Goal: Task Accomplishment & Management: Use online tool/utility

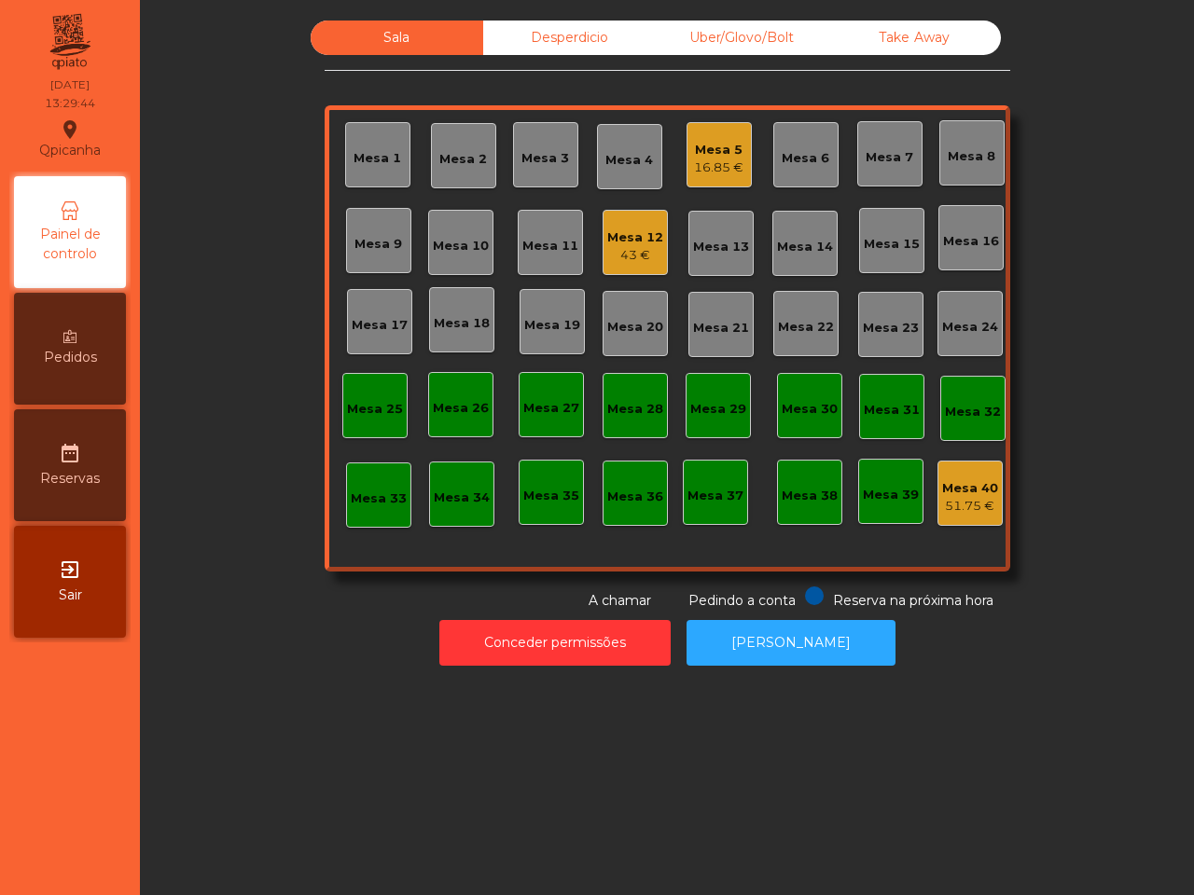
click at [618, 242] on div "Mesa 12" at bounding box center [635, 237] width 56 height 19
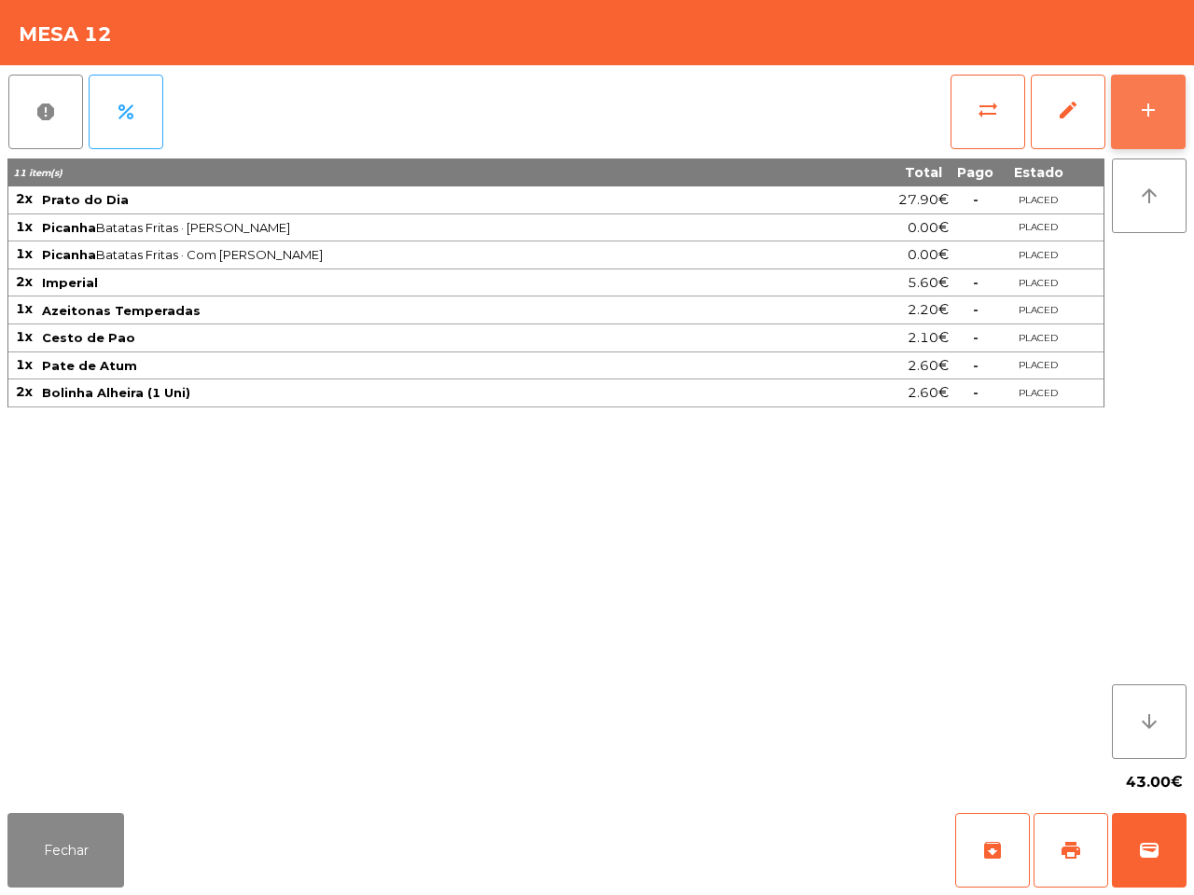
click at [1126, 90] on button "add" at bounding box center [1148, 112] width 75 height 75
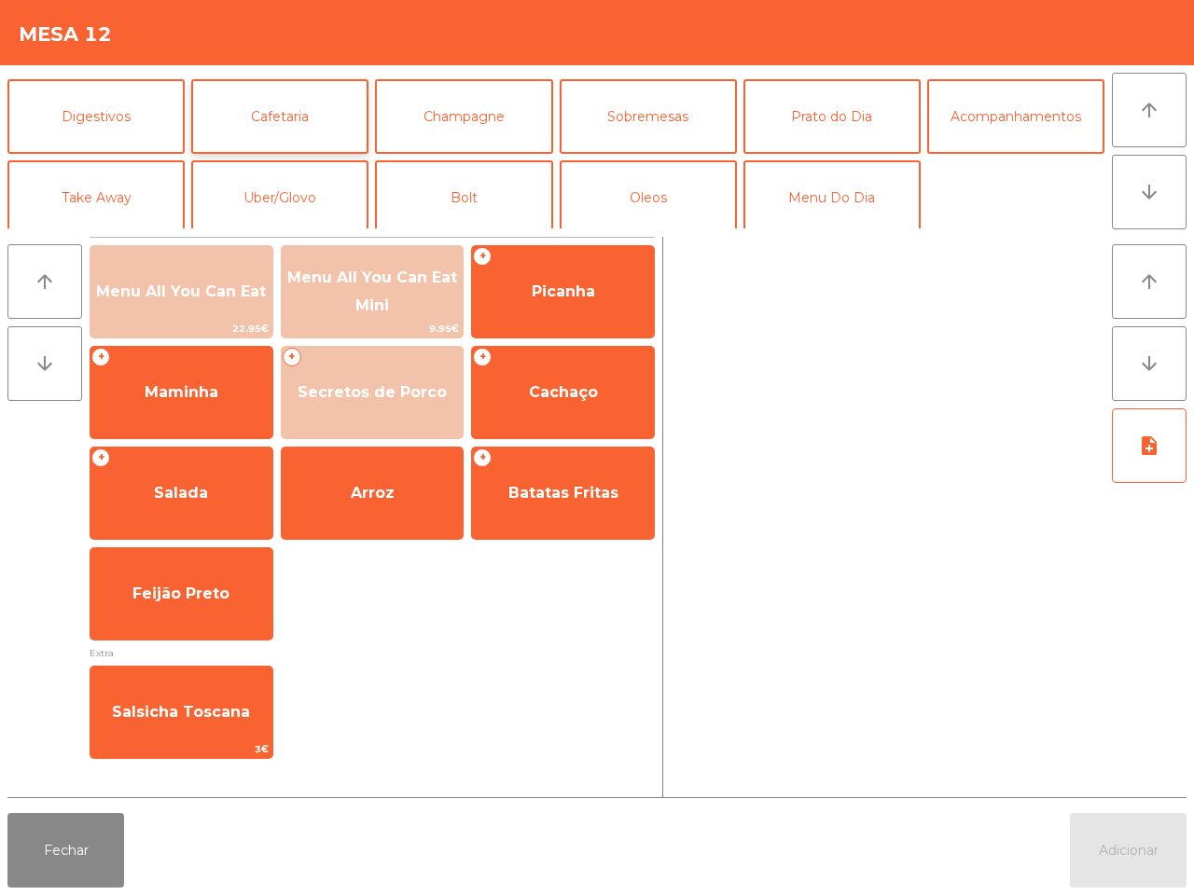
scroll to position [161, 0]
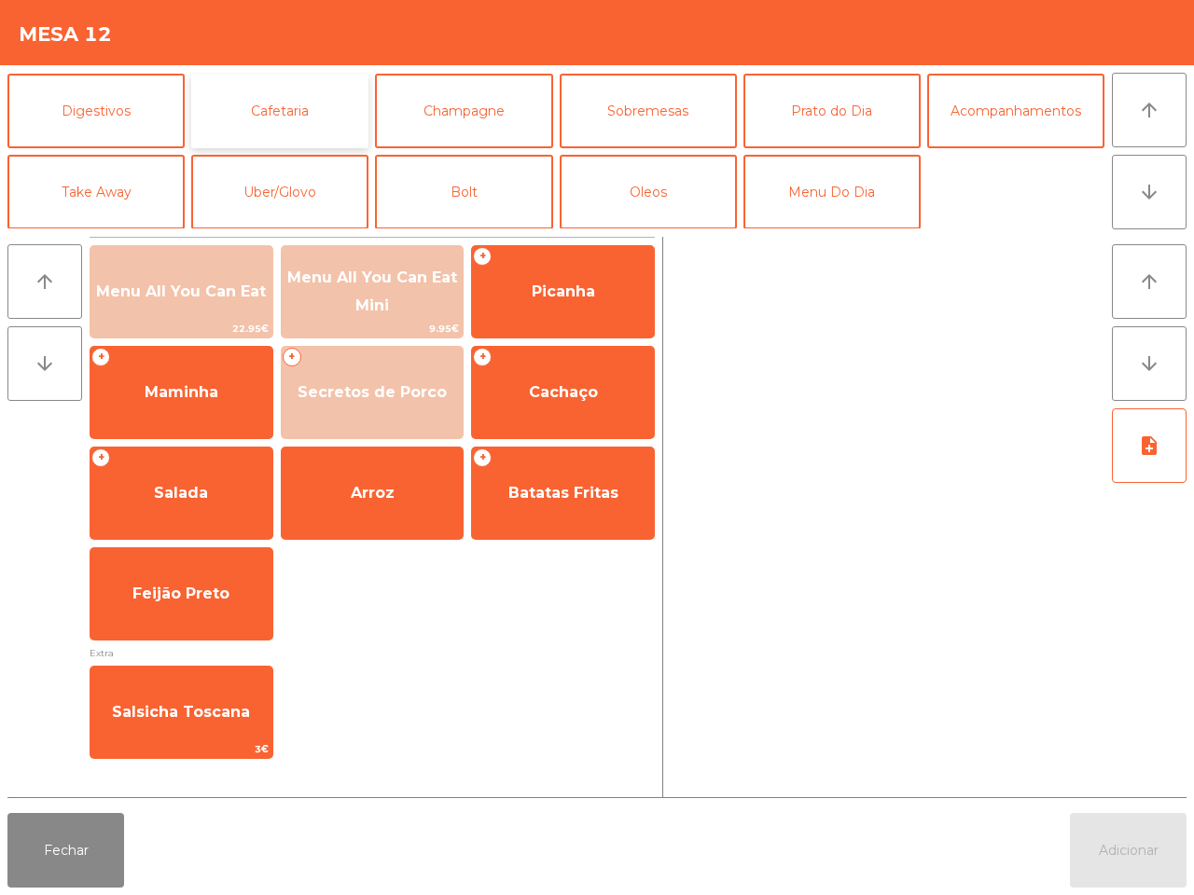
click at [247, 109] on button "Cafetaria" at bounding box center [279, 111] width 177 height 75
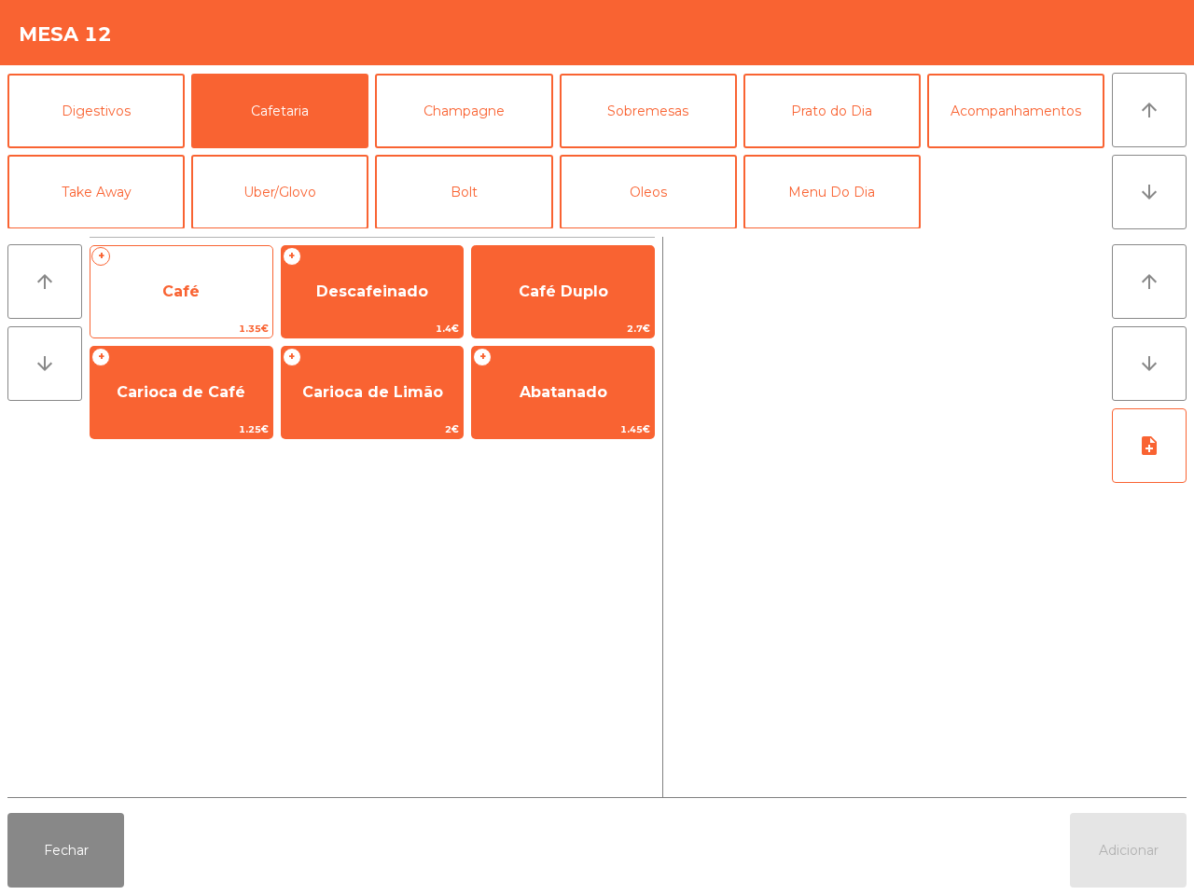
click at [200, 267] on span "Café" at bounding box center [181, 292] width 182 height 50
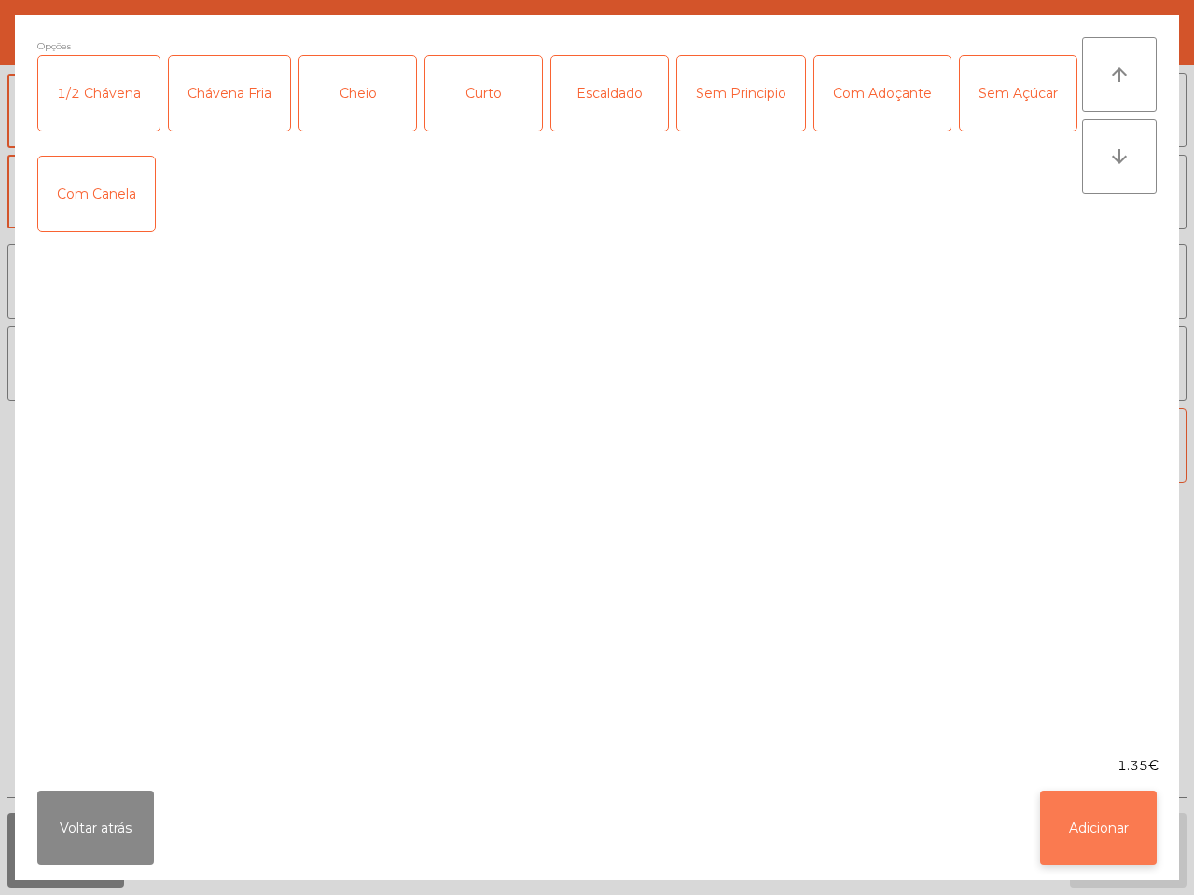
click at [1082, 811] on button "Adicionar" at bounding box center [1098, 828] width 117 height 75
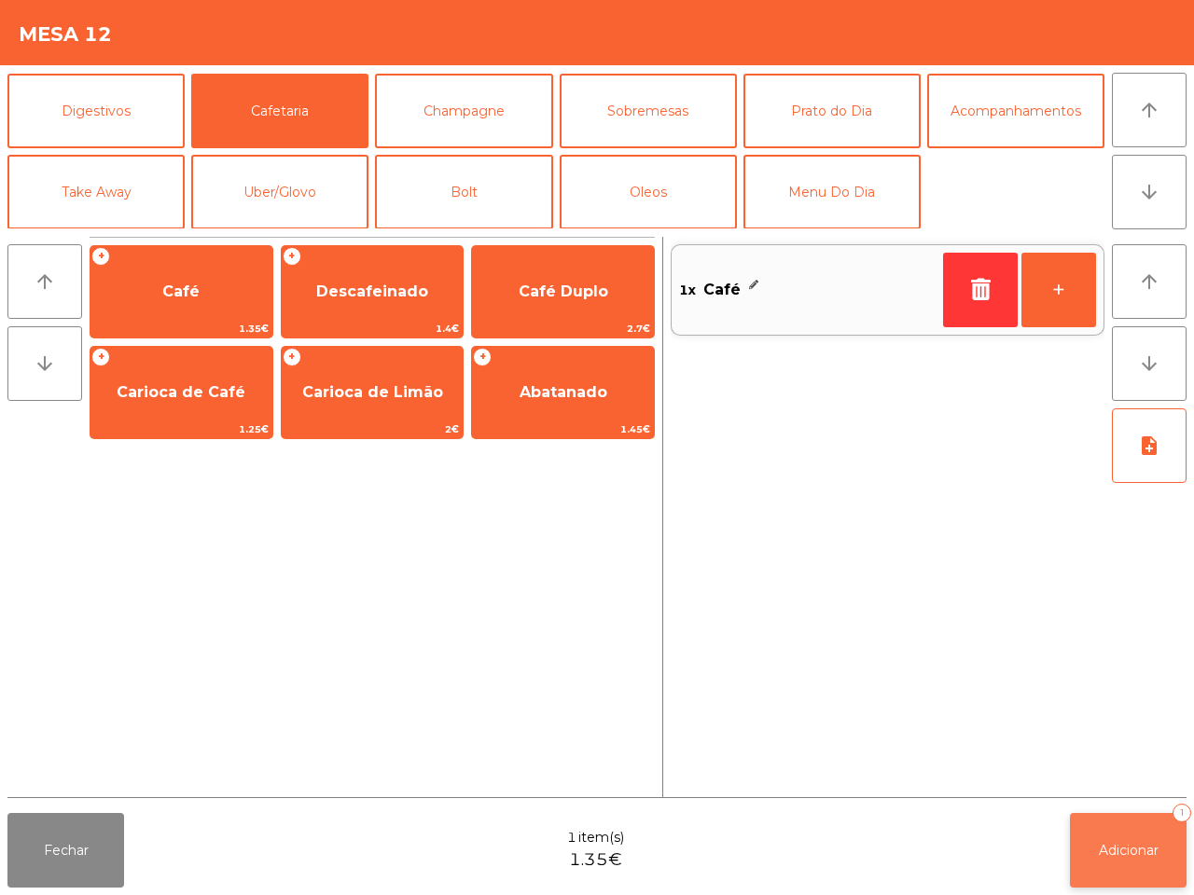
click at [1115, 849] on span "Adicionar" at bounding box center [1129, 850] width 60 height 17
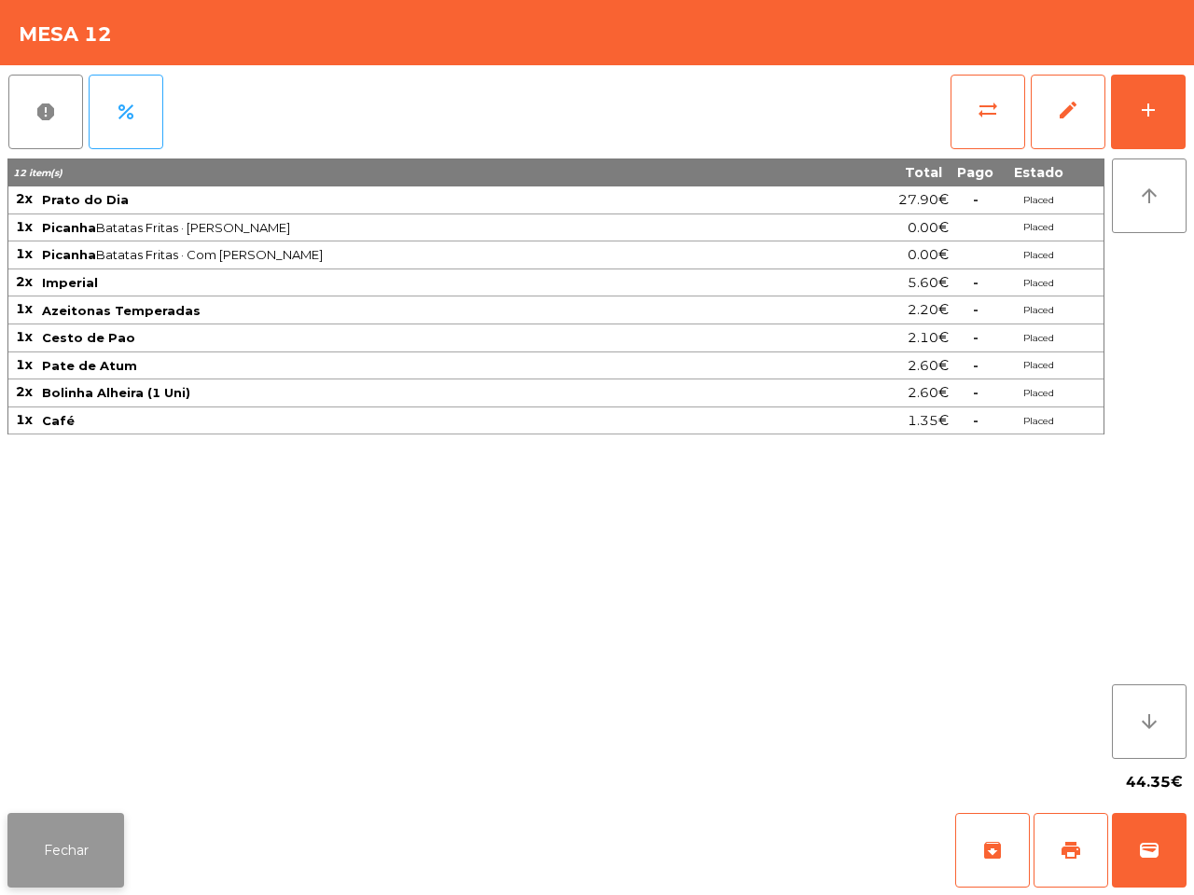
click at [61, 828] on button "Fechar" at bounding box center [65, 850] width 117 height 75
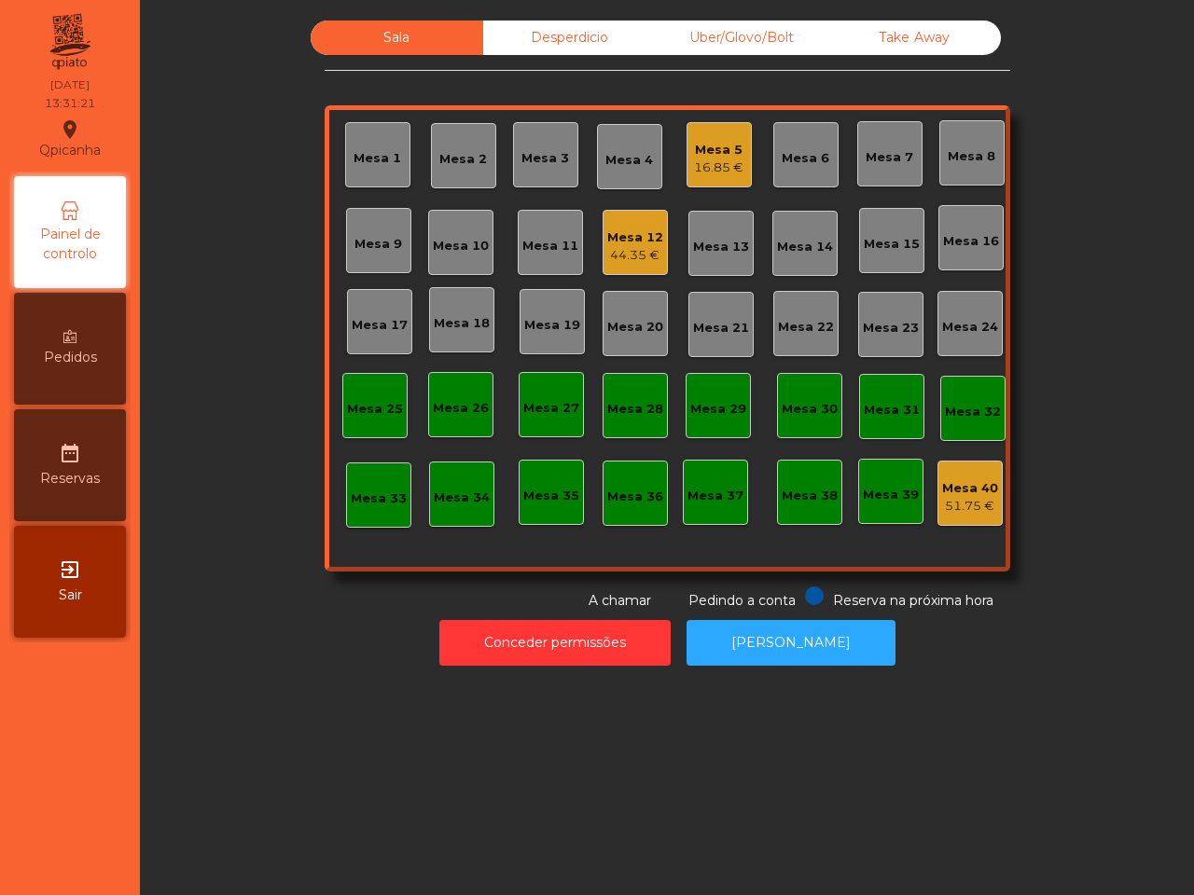
click at [706, 147] on div "Mesa 5" at bounding box center [718, 150] width 49 height 19
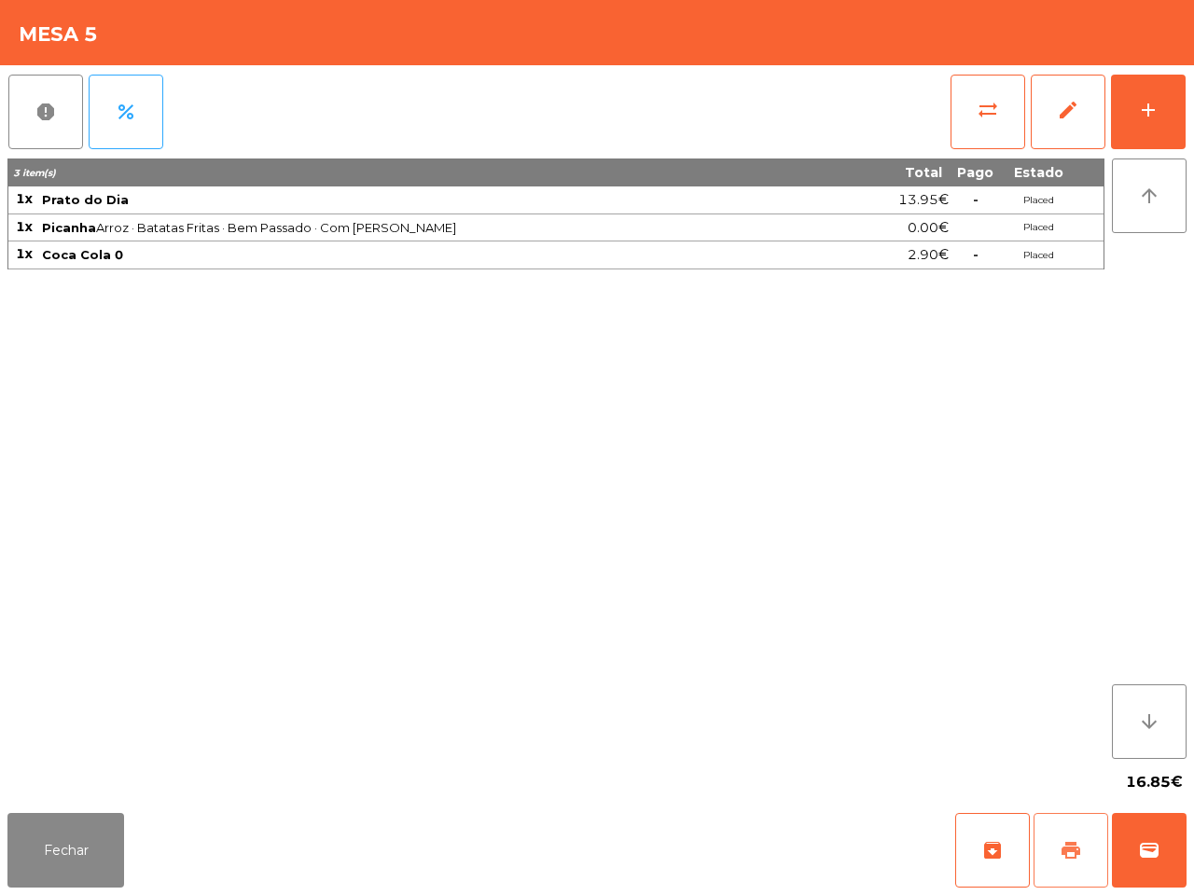
click at [1069, 845] on span "print" at bounding box center [1070, 850] width 22 height 22
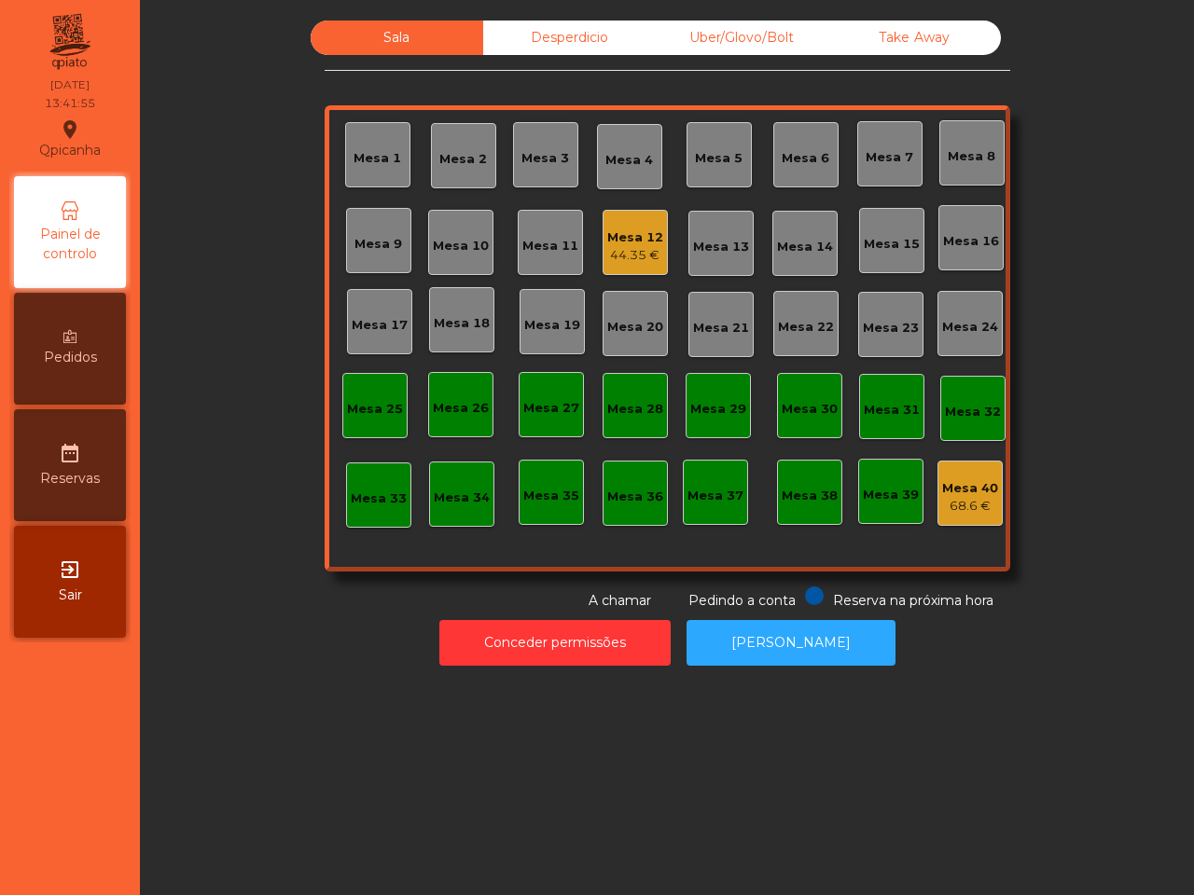
click at [609, 244] on div "Mesa 12" at bounding box center [635, 237] width 56 height 19
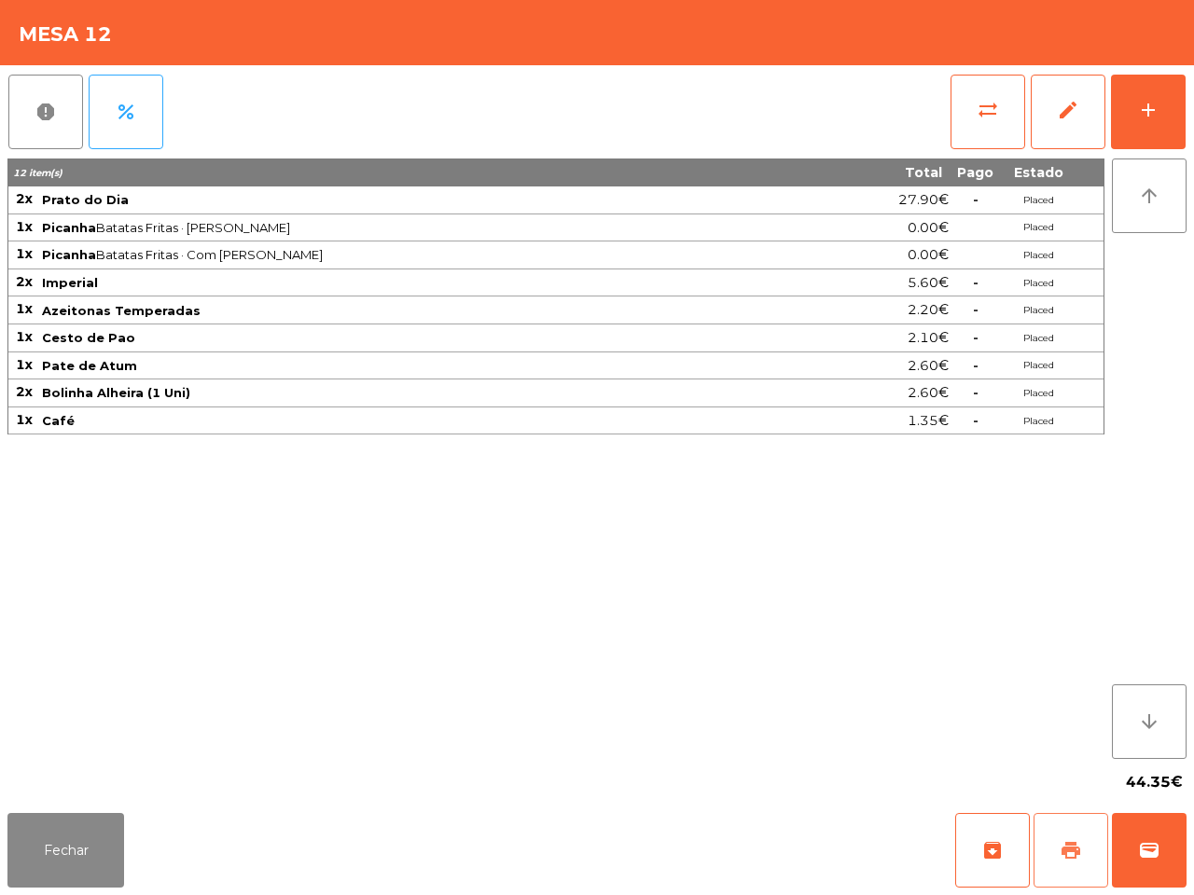
click at [1061, 836] on button "print" at bounding box center [1070, 850] width 75 height 75
click at [980, 108] on span "sync_alt" at bounding box center [987, 110] width 22 height 22
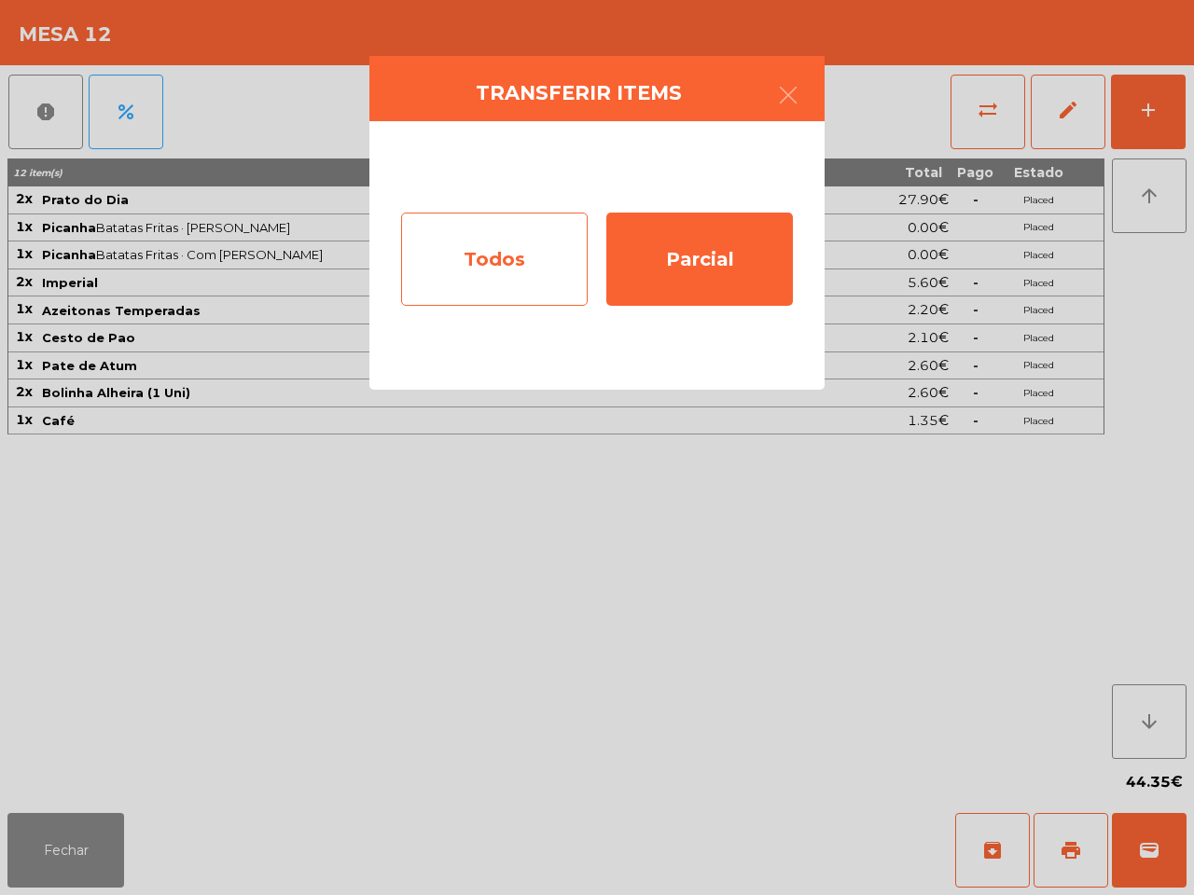
click at [446, 239] on div "Todos" at bounding box center [494, 259] width 187 height 93
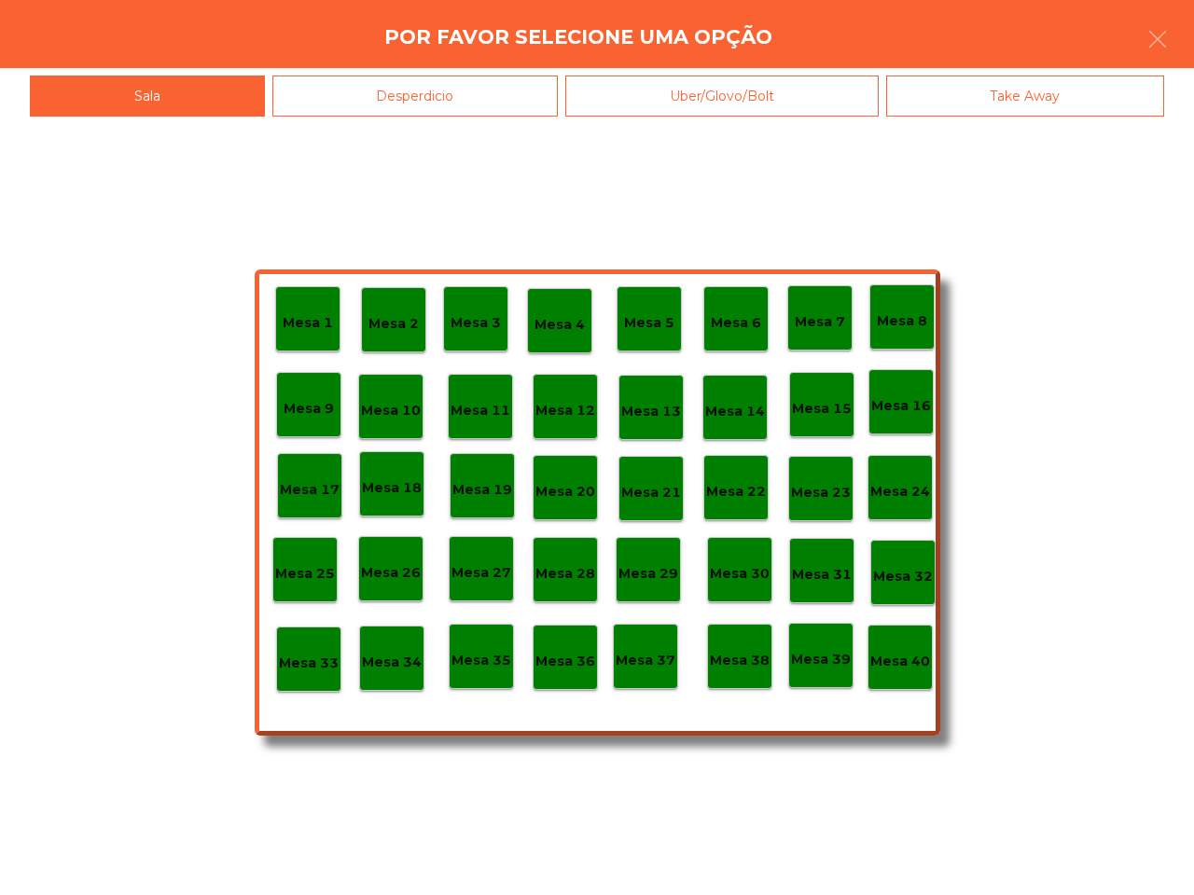
click at [903, 664] on p "Mesa 40" at bounding box center [900, 661] width 60 height 21
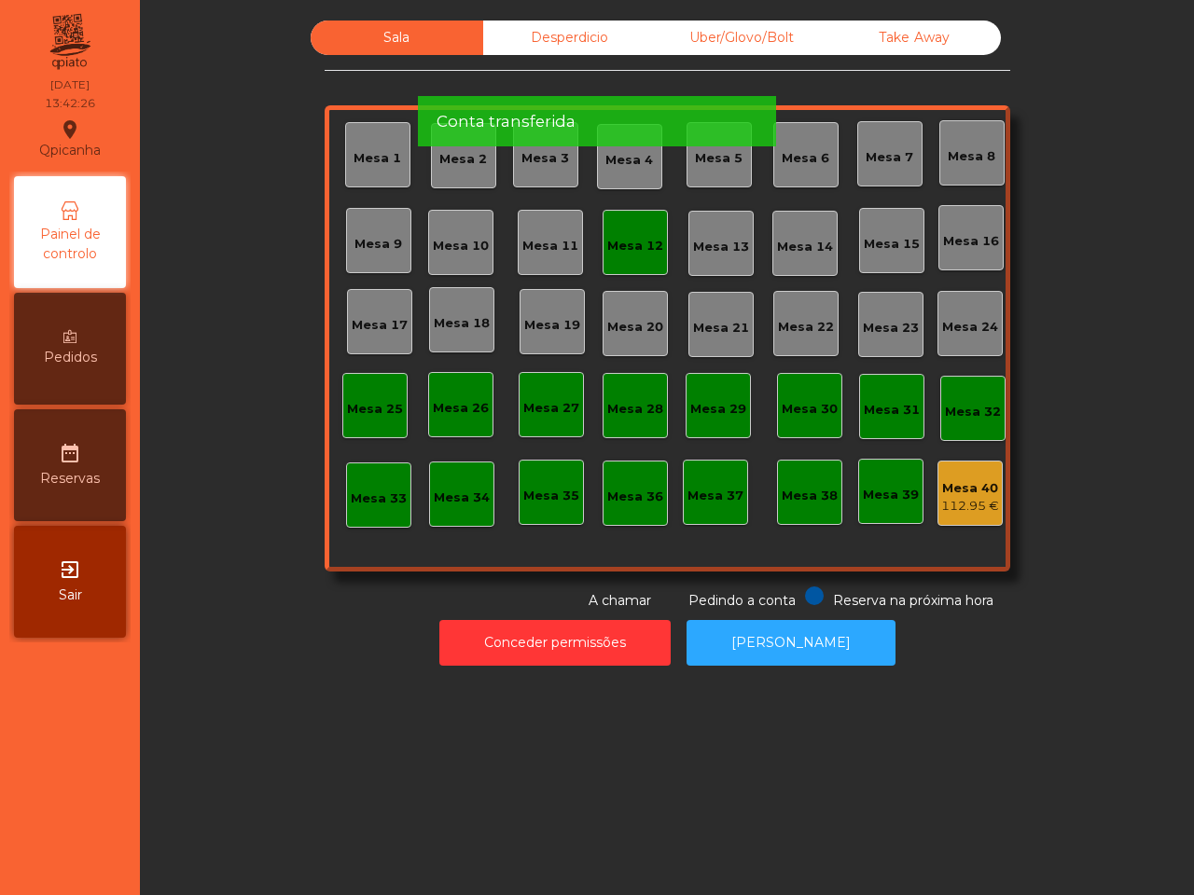
click at [616, 226] on div "Mesa 12" at bounding box center [634, 242] width 65 height 65
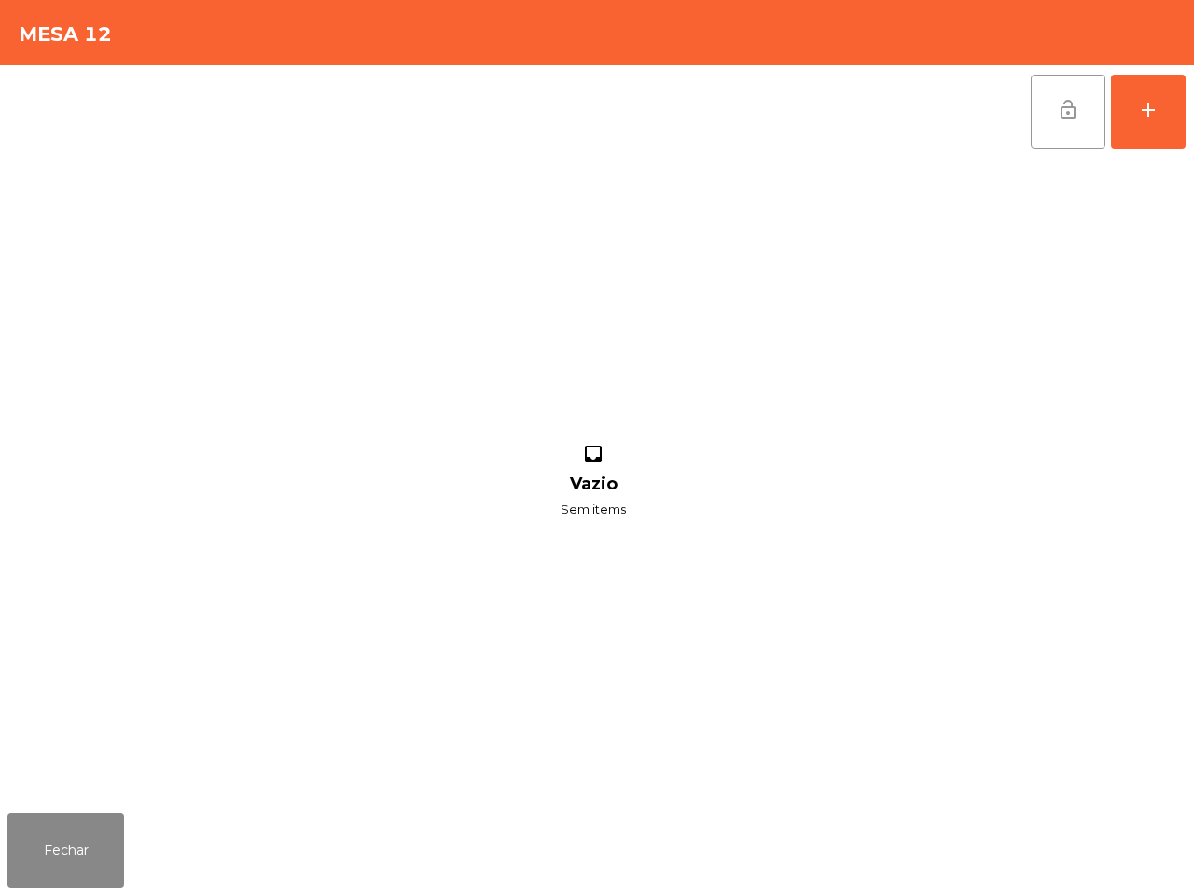
click at [1074, 117] on span "lock_open" at bounding box center [1068, 110] width 22 height 22
